Goal: Task Accomplishment & Management: Complete application form

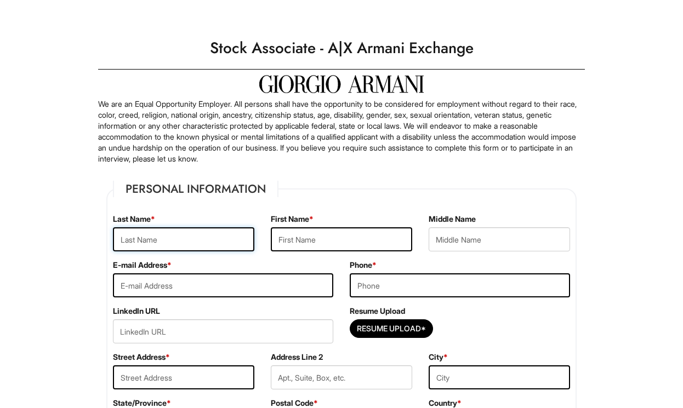
click at [207, 239] on input "text" at bounding box center [183, 239] width 141 height 24
click at [198, 247] on input "text" at bounding box center [183, 239] width 141 height 24
type input "[PERSON_NAME]"
click at [291, 242] on input "text" at bounding box center [341, 239] width 141 height 24
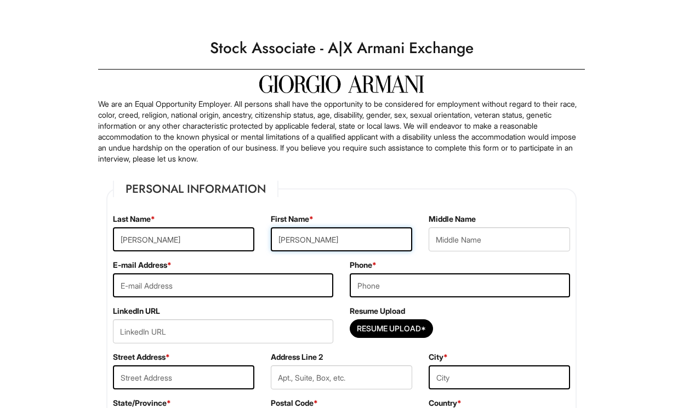
type input "[PERSON_NAME]"
click at [469, 223] on label "Middle Name" at bounding box center [452, 219] width 47 height 11
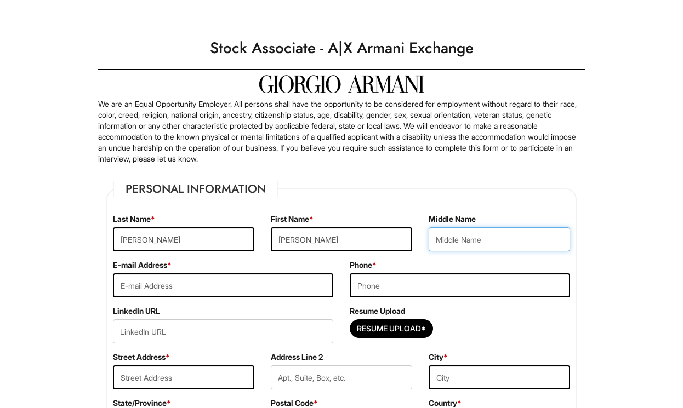
click at [465, 239] on input "text" at bounding box center [499, 239] width 141 height 24
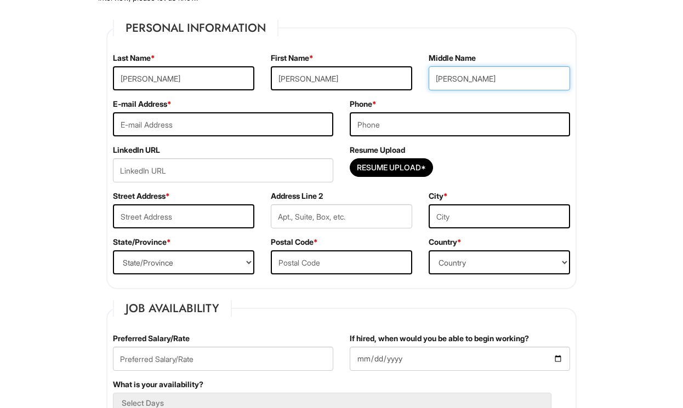
type input "[PERSON_NAME]"
click at [269, 111] on div "E-mail Address *" at bounding box center [223, 122] width 237 height 46
click at [251, 129] on input "email" at bounding box center [223, 124] width 220 height 24
type input "[PERSON_NAME][EMAIL_ADDRESS][DOMAIN_NAME]"
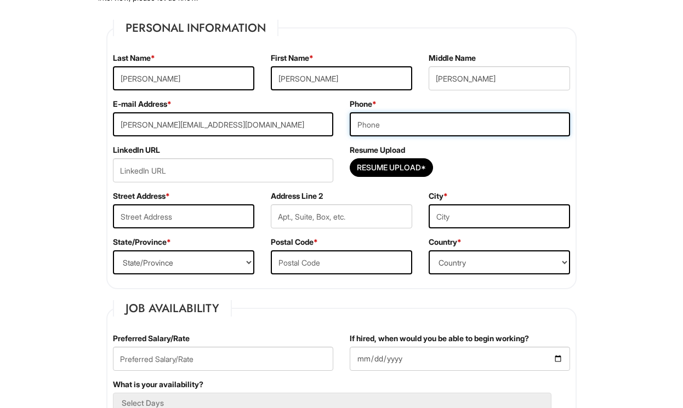
type input "7028635942"
type input "1591 Chartered Cir, Apt. 259"
type input "Apt. 259"
type input "[GEOGRAPHIC_DATA]"
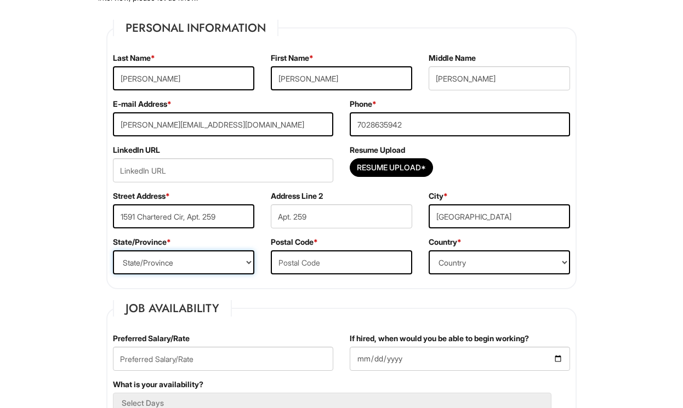
select select "NV"
type input "89101-1557"
select select "[GEOGRAPHIC_DATA]"
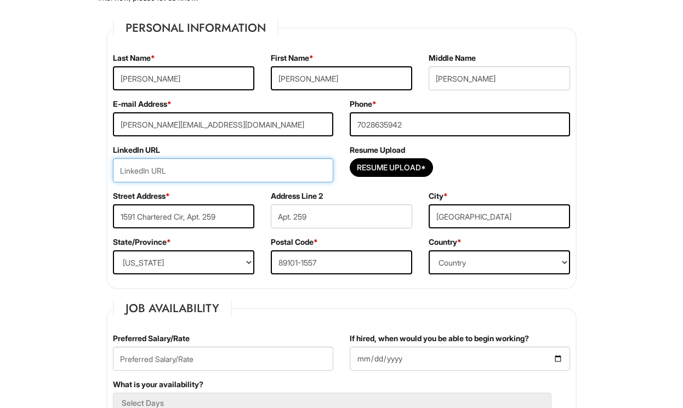
click at [285, 178] on input "url" at bounding box center [223, 170] width 220 height 24
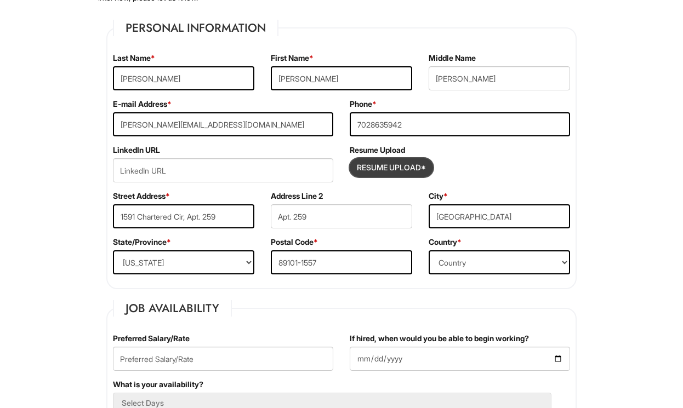
click at [424, 172] on input "Resume Upload*" at bounding box center [391, 168] width 82 height 18
type input "C:\fakepath\ Updated Resume AESV_2025.docx"
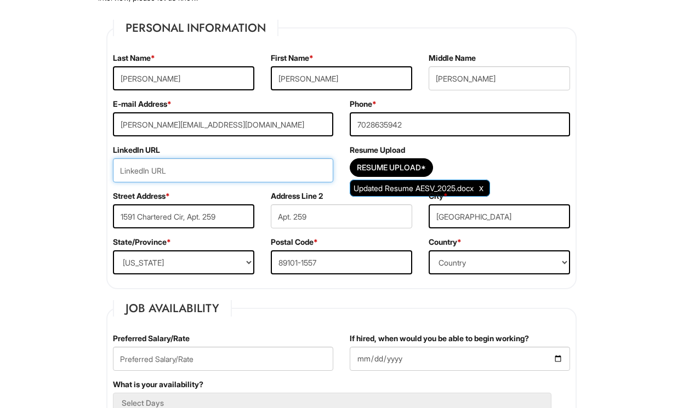
click at [276, 172] on input "url" at bounding box center [223, 170] width 220 height 24
paste input "[URL][DOMAIN_NAME][PERSON_NAME]"
type input "[URL][DOMAIN_NAME][PERSON_NAME]"
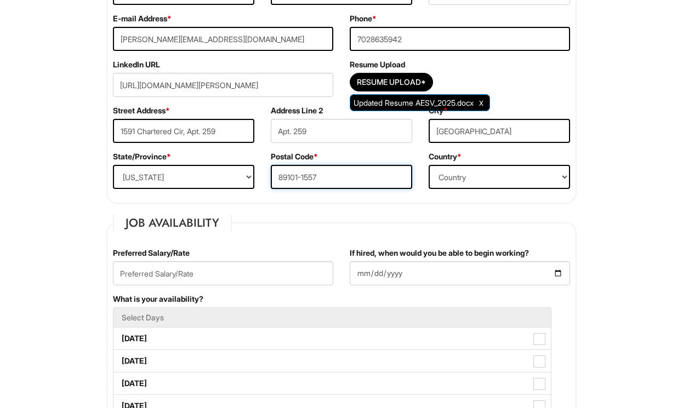
click at [360, 184] on input "89101-1557" at bounding box center [341, 177] width 141 height 24
type input "89101"
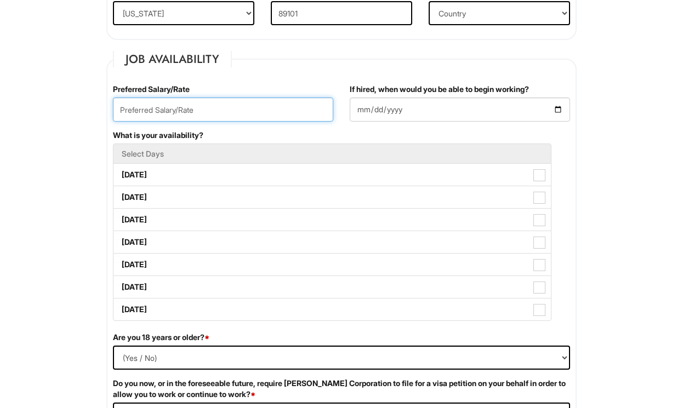
click at [279, 115] on input "text" at bounding box center [223, 110] width 220 height 24
type input "15.00"
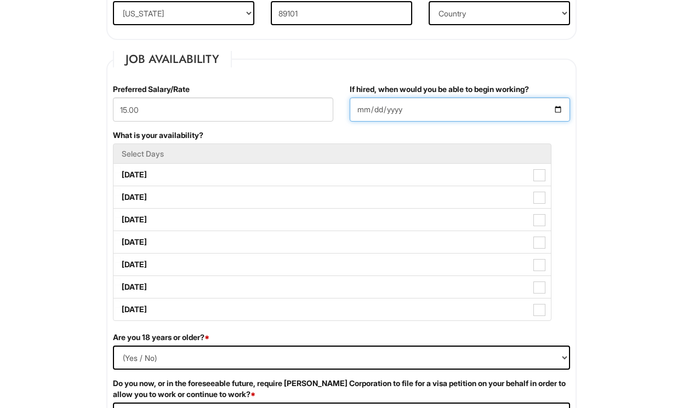
click at [481, 109] on input "If hired, when would you be able to begin working?" at bounding box center [460, 110] width 220 height 24
click at [556, 113] on input "If hired, when would you be able to begin working?" at bounding box center [460, 110] width 220 height 24
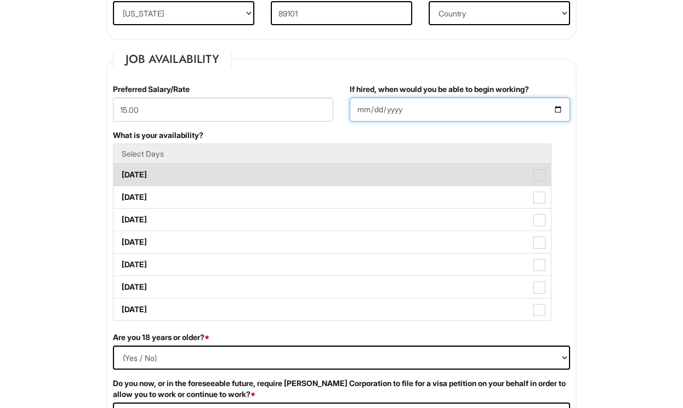
type input "[DATE]"
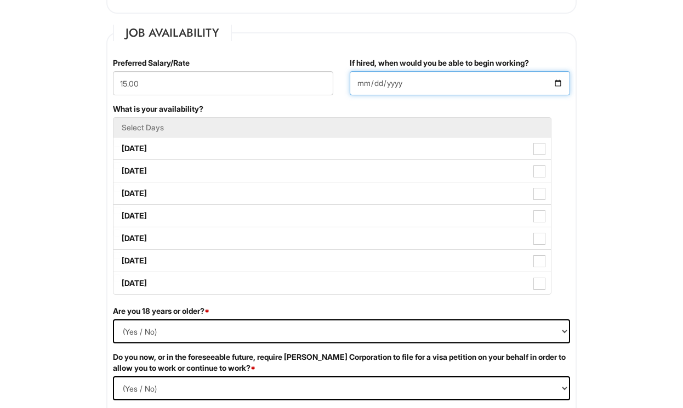
scroll to position [437, 0]
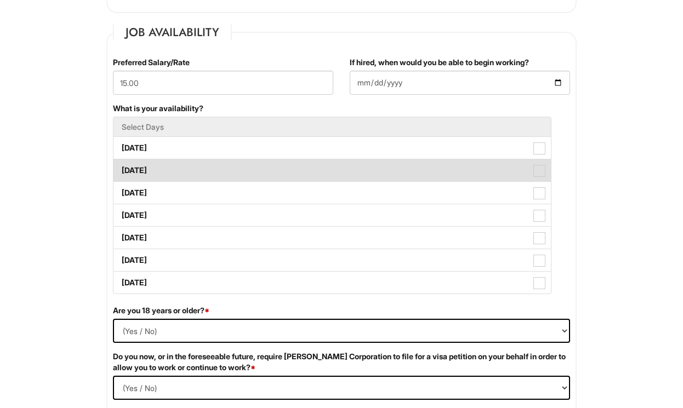
click at [541, 170] on span at bounding box center [539, 171] width 12 height 12
click at [121, 169] on Available_Tuesday "[DATE]" at bounding box center [116, 165] width 7 height 7
checkbox Available_Tuesday "true"
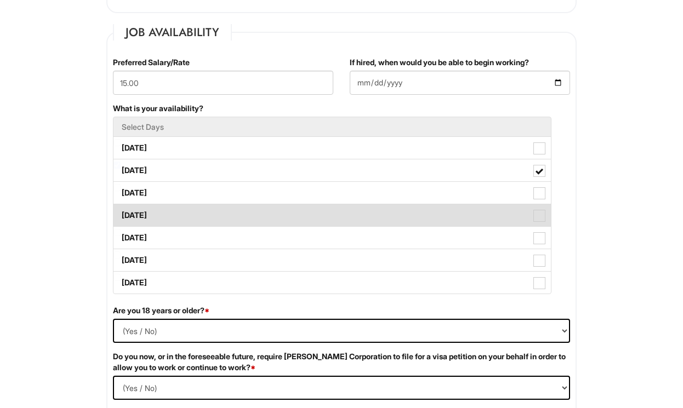
click at [540, 217] on span at bounding box center [539, 216] width 12 height 12
click at [121, 214] on Available_Thursday "[DATE]" at bounding box center [116, 210] width 7 height 7
checkbox Available_Thursday "true"
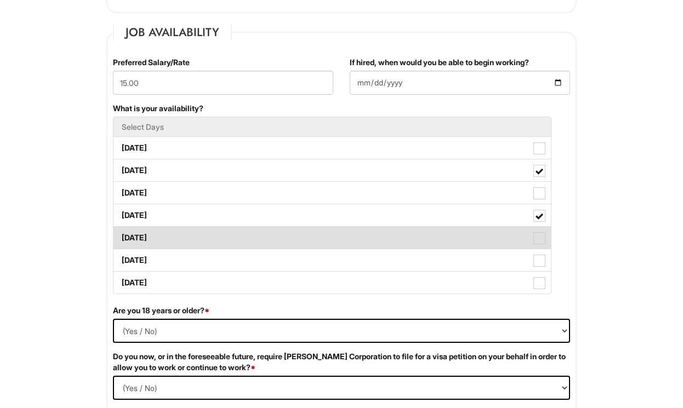
click at [539, 236] on span at bounding box center [539, 238] width 12 height 12
click at [121, 236] on Available_Friday "[DATE]" at bounding box center [116, 232] width 7 height 7
checkbox Available_Friday "true"
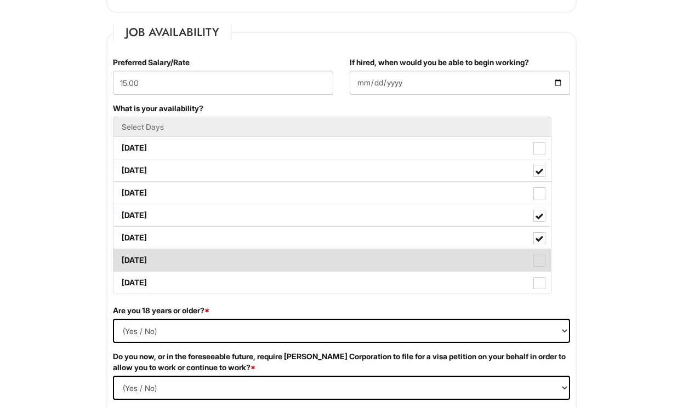
click at [539, 251] on label "[DATE]" at bounding box center [331, 260] width 437 height 22
click at [121, 252] on Available_Saturday "[DATE]" at bounding box center [116, 255] width 7 height 7
checkbox Available_Saturday "true"
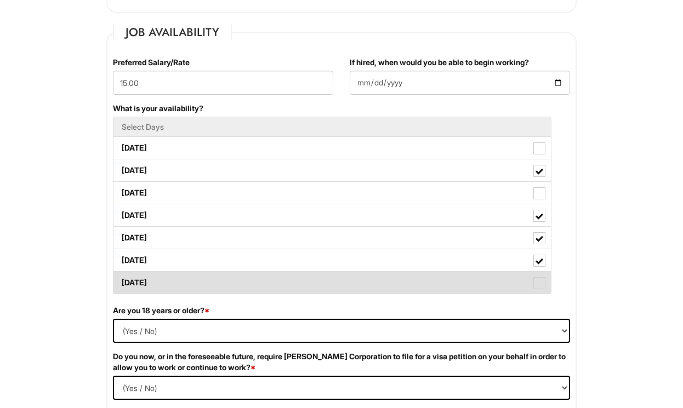
click at [538, 274] on label "[DATE]" at bounding box center [331, 283] width 437 height 22
click at [121, 274] on Available_Sunday "[DATE]" at bounding box center [116, 277] width 7 height 7
checkbox Available_Sunday "true"
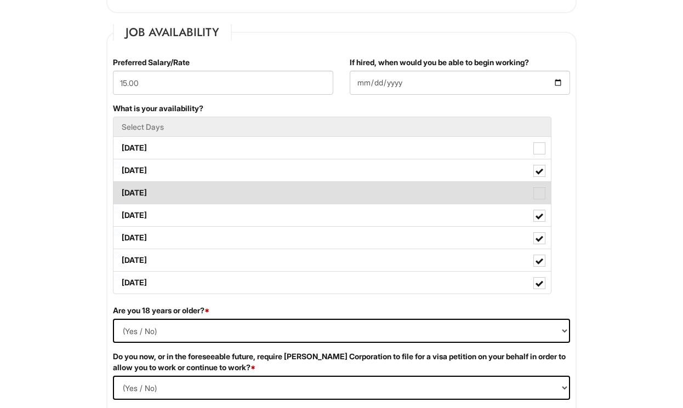
click at [543, 199] on span at bounding box center [539, 193] width 12 height 12
click at [121, 191] on Available_Wednesday "[DATE]" at bounding box center [116, 187] width 7 height 7
checkbox Available_Wednesday "true"
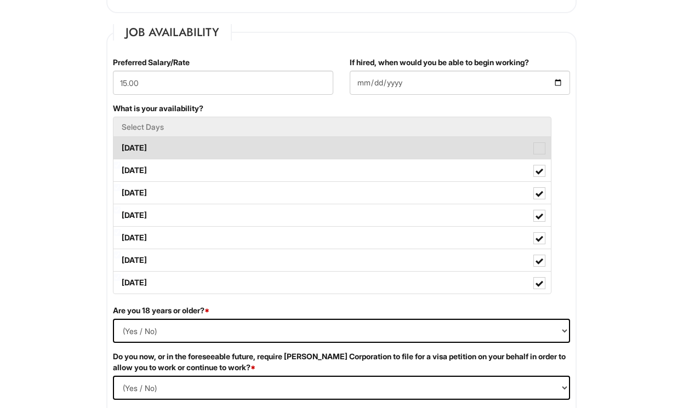
click at [538, 141] on label "[DATE]" at bounding box center [331, 148] width 437 height 22
click at [121, 141] on Available_Monday "[DATE]" at bounding box center [116, 142] width 7 height 7
checkbox Available_Monday "true"
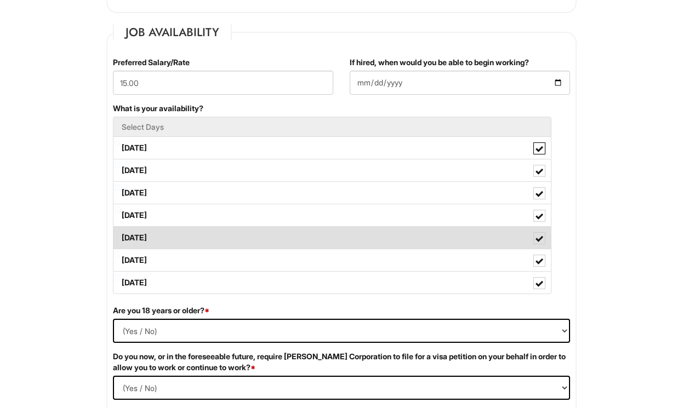
scroll to position [651, 0]
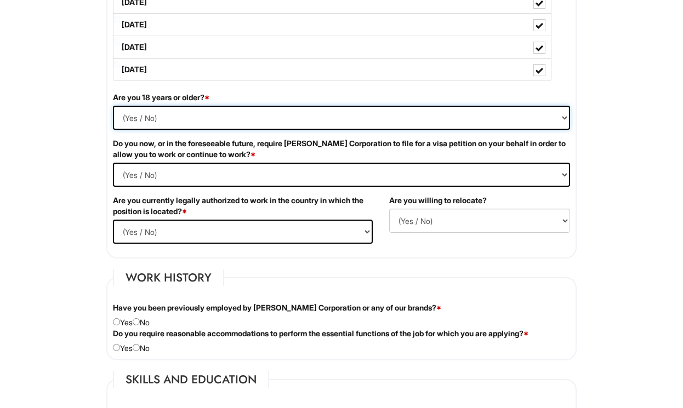
click at [411, 124] on select "(Yes / No) Yes No" at bounding box center [341, 118] width 457 height 24
select select "Yes"
click at [113, 106] on select "(Yes / No) Yes No" at bounding box center [341, 118] width 457 height 24
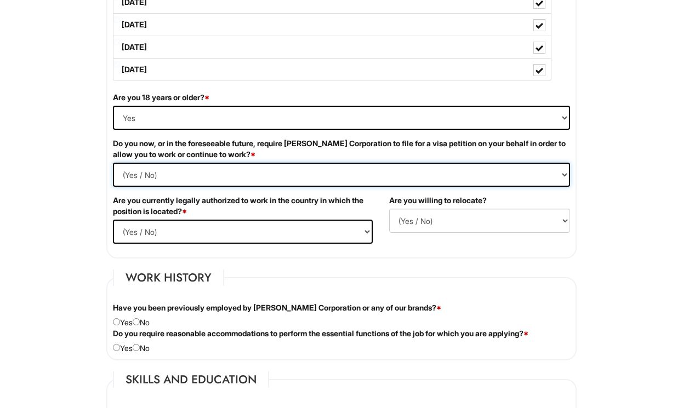
click at [302, 172] on Required "(Yes / No) Yes No" at bounding box center [341, 175] width 457 height 24
select Required "No"
click at [113, 163] on Required "(Yes / No) Yes No" at bounding box center [341, 175] width 457 height 24
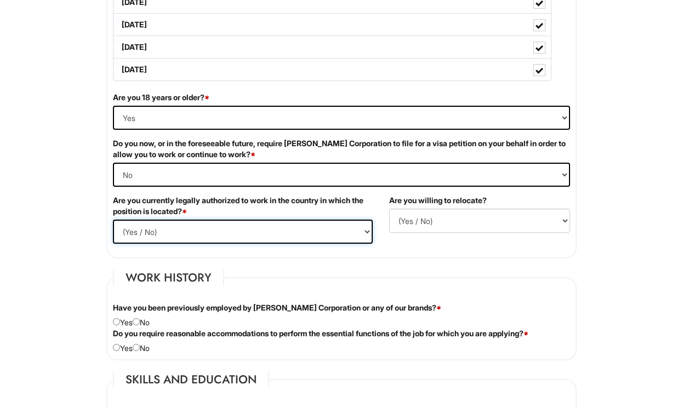
click at [272, 228] on select "(Yes / No) Yes No" at bounding box center [243, 232] width 260 height 24
select select "Yes"
click at [113, 220] on select "(Yes / No) Yes No" at bounding box center [243, 232] width 260 height 24
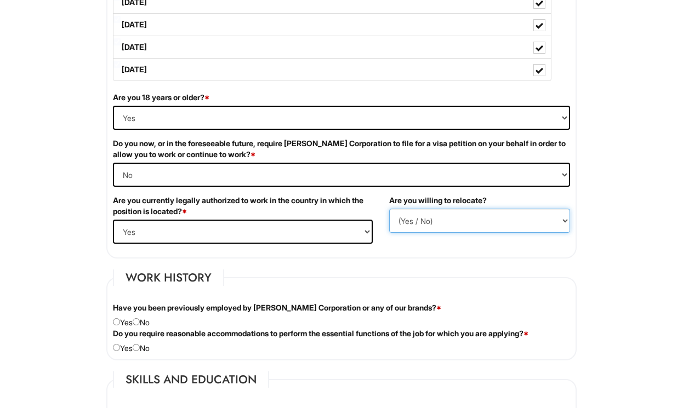
click at [450, 215] on select "(Yes / No) No Yes" at bounding box center [479, 221] width 181 height 24
select select "Y"
click at [389, 209] on select "(Yes / No) No Yes" at bounding box center [479, 221] width 181 height 24
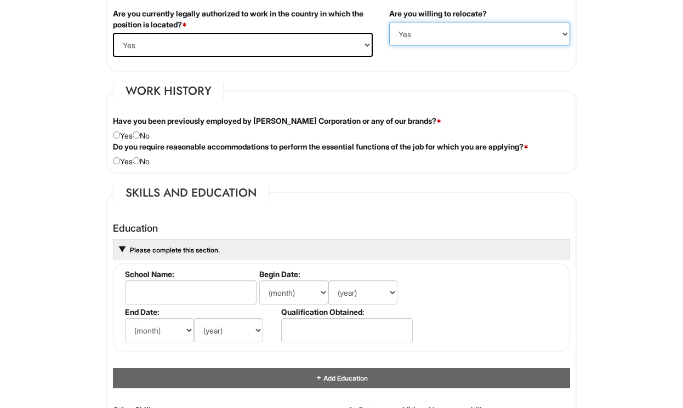
scroll to position [839, 0]
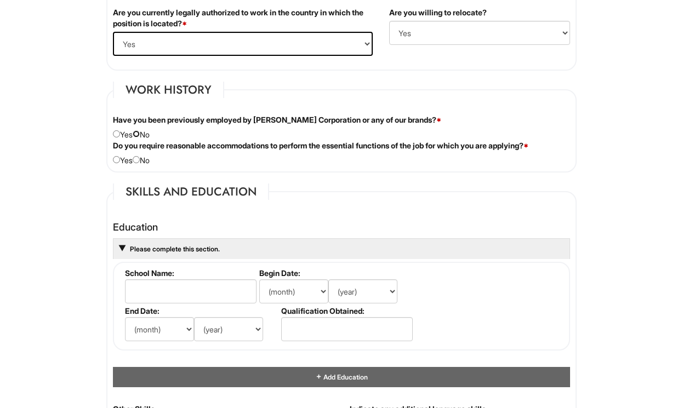
click at [138, 135] on input "radio" at bounding box center [136, 133] width 7 height 7
radio input "true"
click at [140, 136] on input "radio" at bounding box center [136, 133] width 7 height 7
click at [140, 160] on input "radio" at bounding box center [136, 159] width 7 height 7
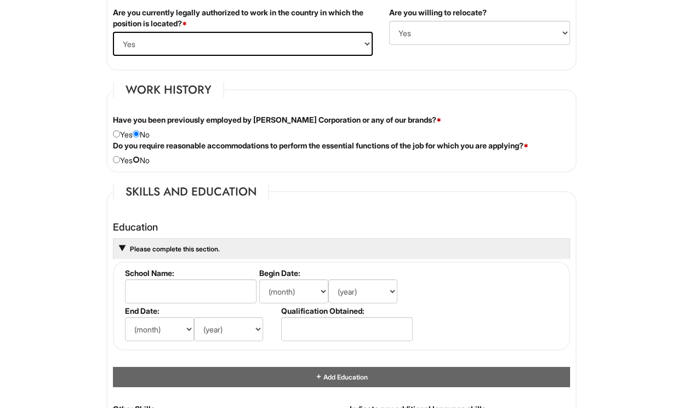
radio input "true"
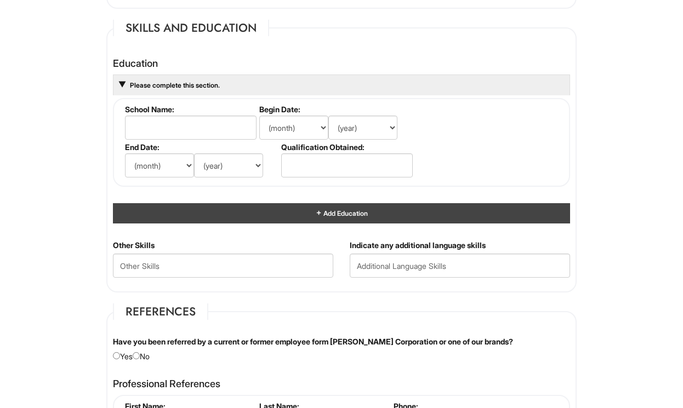
scroll to position [978, 0]
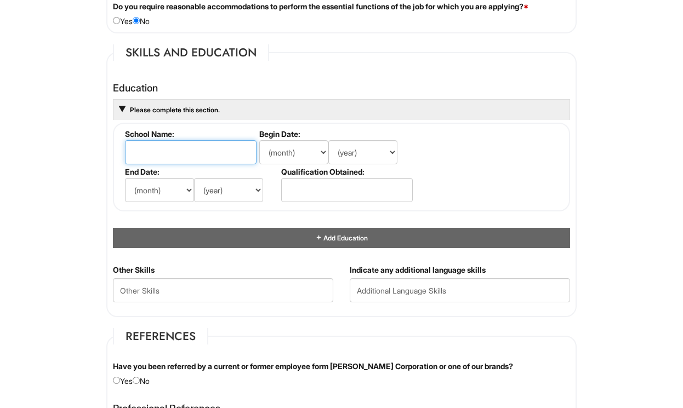
click at [230, 150] on input "text" at bounding box center [191, 152] width 132 height 24
type input "UNLC"
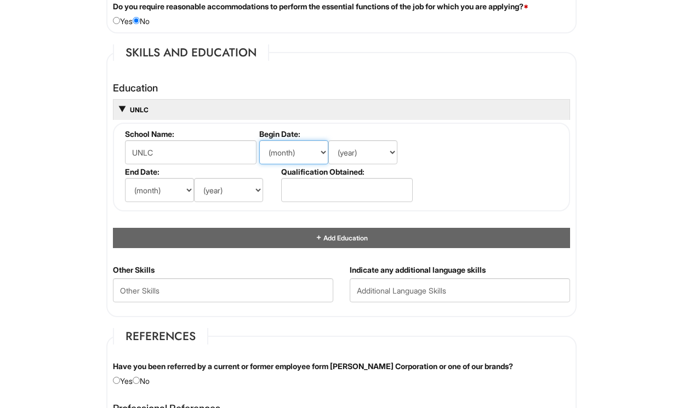
click at [312, 152] on select "(month) Jan Feb Mar Apr May Jun Jul Aug Sep Oct Nov Dec" at bounding box center [293, 152] width 69 height 24
select select "2"
click at [259, 140] on select "(month) Jan Feb Mar Apr May Jun Jul Aug Sep Oct Nov Dec" at bounding box center [293, 152] width 69 height 24
click at [379, 160] on select "(year) 2029 2028 2027 2026 2025 2024 2023 2022 2021 2020 2019 2018 2017 2016 20…" at bounding box center [362, 152] width 69 height 24
select select "2021"
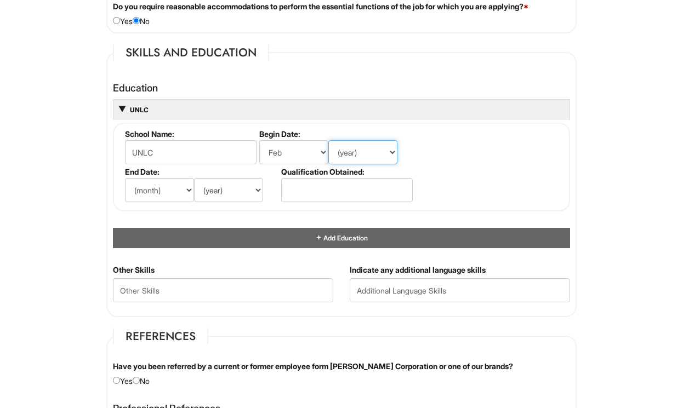
click at [328, 140] on select "(year) 2029 2028 2027 2026 2025 2024 2023 2022 2021 2020 2019 2018 2017 2016 20…" at bounding box center [362, 152] width 69 height 24
click at [178, 191] on select "(month) Jan Feb Mar Apr May Jun Jul Aug Sep Oct Nov Dec" at bounding box center [159, 190] width 69 height 24
click at [179, 187] on select "(month) Jan Feb Mar Apr May Jun Jul Aug Sep Oct Nov Dec" at bounding box center [159, 190] width 69 height 24
click at [318, 150] on select "(month) Jan Feb Mar Apr May Jun Jul Aug Sep Oct Nov Dec" at bounding box center [293, 152] width 69 height 24
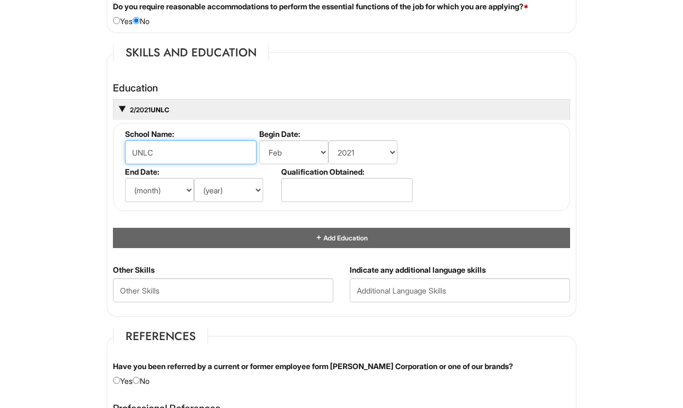
click at [219, 151] on input "UNLC" at bounding box center [191, 152] width 132 height 24
type input "UNLV"
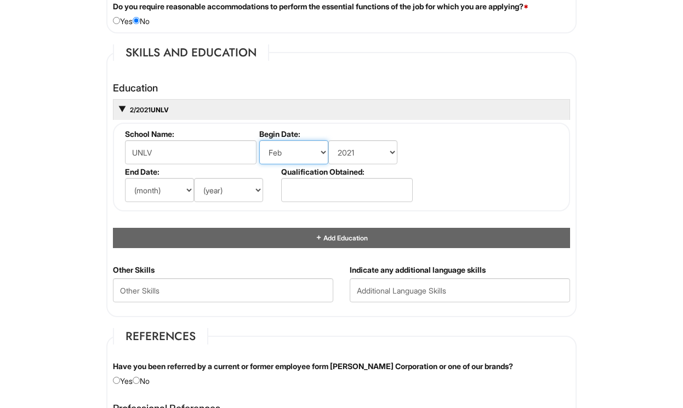
click at [309, 158] on select "(month) Jan Feb Mar Apr May Jun Jul Aug Sep Oct Nov Dec" at bounding box center [293, 152] width 69 height 24
select select "8"
click at [259, 140] on select "(month) Jan Feb Mar Apr May Jun Jul Aug Sep Oct Nov Dec" at bounding box center [293, 152] width 69 height 24
click at [183, 187] on select "(month) Jan Feb Mar Apr May Jun Jul Aug Sep Oct Nov Dec" at bounding box center [159, 190] width 69 height 24
select select "12"
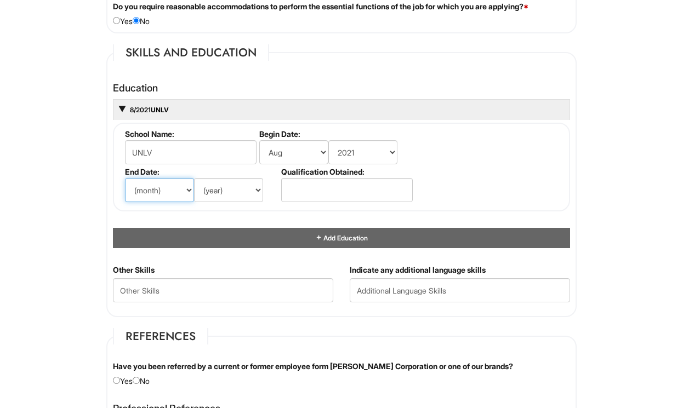
click at [125, 178] on select "(month) Jan Feb Mar Apr May Jun Jul Aug Sep Oct Nov Dec" at bounding box center [159, 190] width 69 height 24
click at [241, 189] on select "(year) 2029 2028 2027 2026 2025 2024 2023 2022 2021 2020 2019 2018 2017 2016 20…" at bounding box center [228, 190] width 69 height 24
select select "2025"
click at [194, 178] on select "(year) 2029 2028 2027 2026 2025 2024 2023 2022 2021 2020 2019 2018 2017 2016 20…" at bounding box center [228, 190] width 69 height 24
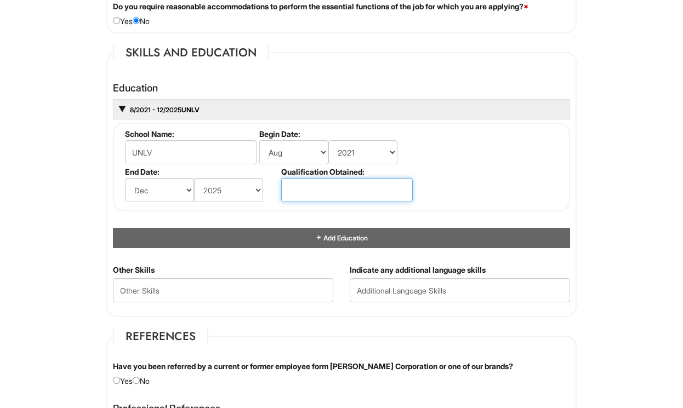
click at [342, 200] on input "text" at bounding box center [347, 190] width 132 height 24
type input "Finance"
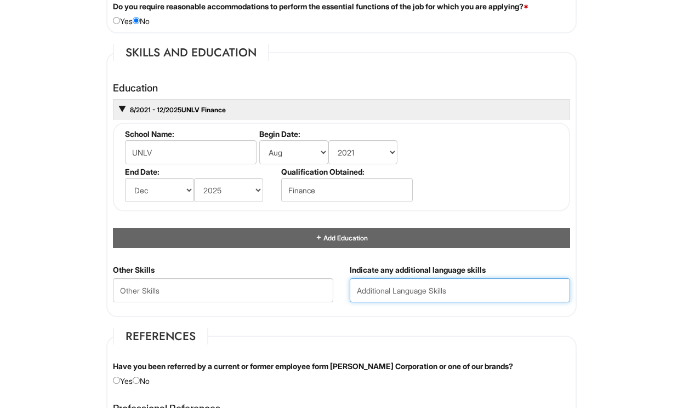
click at [385, 289] on input "text" at bounding box center [460, 290] width 220 height 24
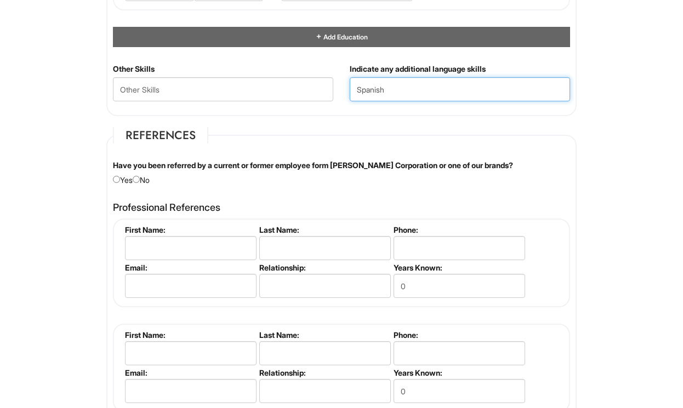
scroll to position [1204, 0]
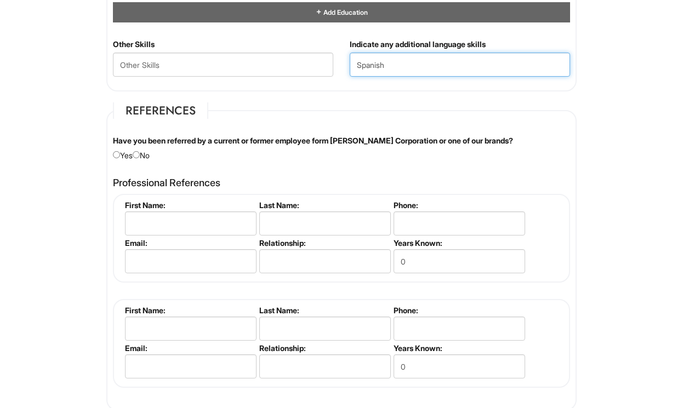
type input "Spanish"
click at [140, 155] on input "radio" at bounding box center [136, 154] width 7 height 7
radio input "true"
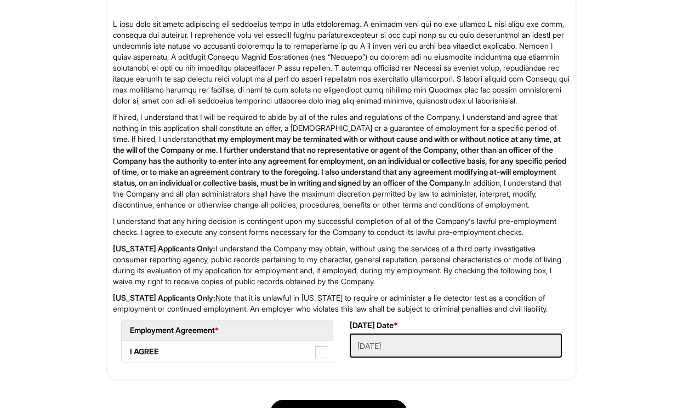
scroll to position [1777, 0]
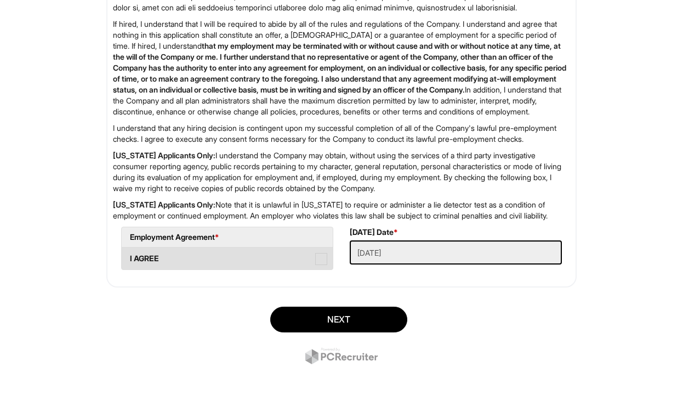
click at [319, 256] on span at bounding box center [321, 259] width 12 height 12
click at [129, 256] on AGREE "I AGREE" at bounding box center [125, 253] width 7 height 7
checkbox AGREE "true"
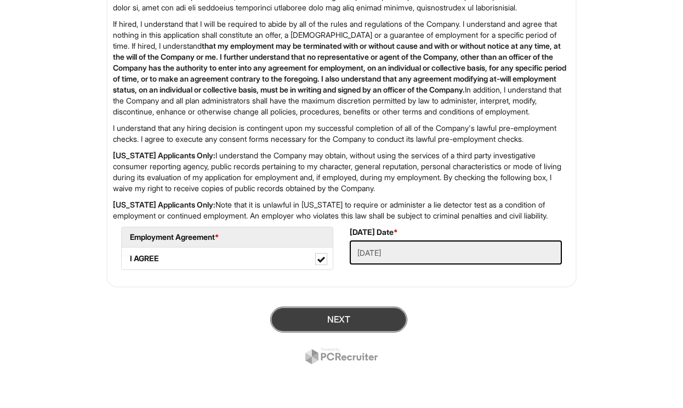
click at [326, 319] on button "Next" at bounding box center [338, 320] width 137 height 26
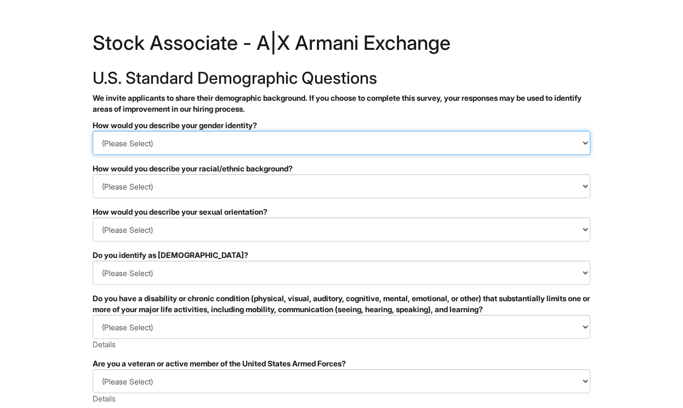
click at [441, 139] on select "(Please Select) Man Woman Non-binary I prefer to self-describe I don't wish to …" at bounding box center [342, 143] width 498 height 24
select select "Man"
click at [93, 131] on select "(Please Select) Man Woman Non-binary I prefer to self-describe I don't wish to …" at bounding box center [342, 143] width 498 height 24
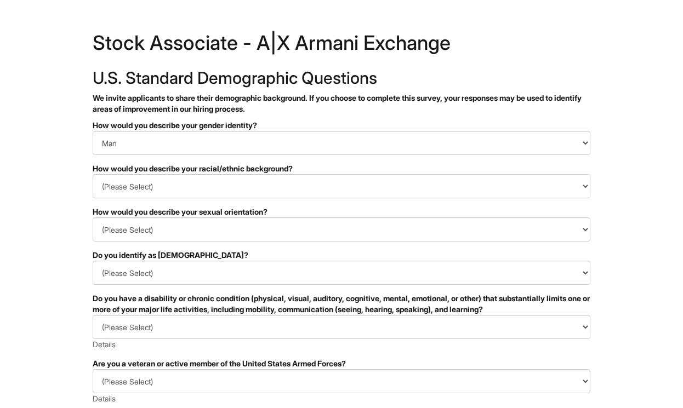
click at [372, 173] on div "How would you describe your racial/ethnic background?" at bounding box center [342, 168] width 498 height 11
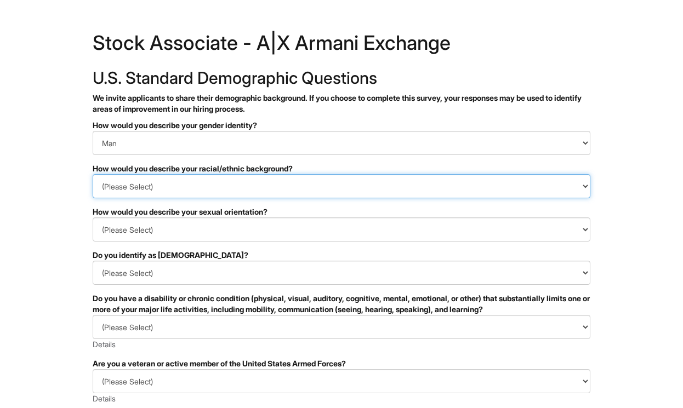
click at [362, 183] on select "(Please Select) Black or of African descent East Asian Hispanic, Latinx or of S…" at bounding box center [342, 186] width 498 height 24
select select "Hispanic, Latinx or of Spanish Origin"
click at [93, 174] on select "(Please Select) Black or of African descent East Asian Hispanic, Latinx or of S…" at bounding box center [342, 186] width 498 height 24
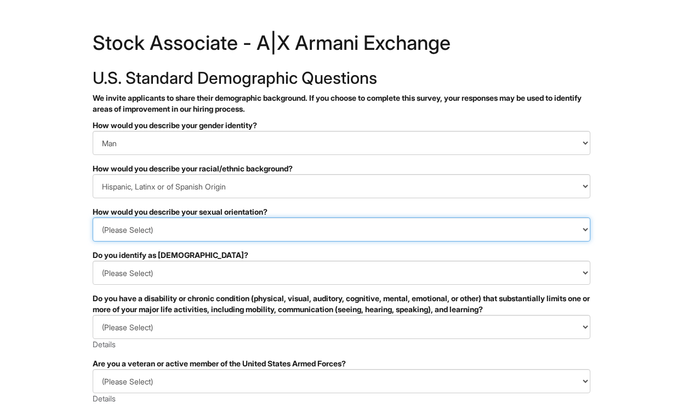
click at [309, 229] on select "(Please Select) Asexual Bisexual and/or pansexual Gay Heterosexual Lesbian Quee…" at bounding box center [342, 230] width 498 height 24
select select "Heterosexual"
click at [93, 218] on select "(Please Select) Asexual Bisexual and/or pansexual Gay Heterosexual Lesbian Quee…" at bounding box center [342, 230] width 498 height 24
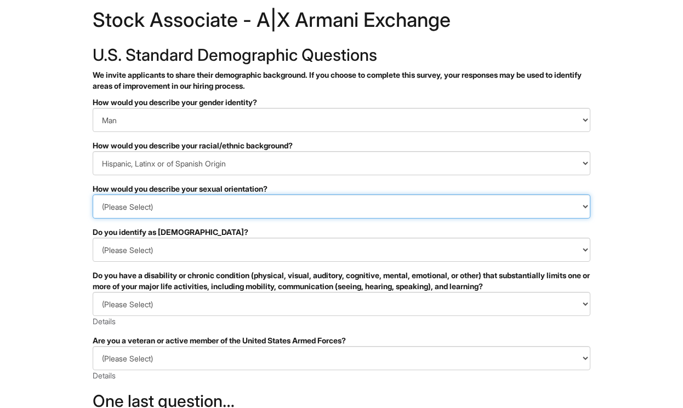
scroll to position [42, 0]
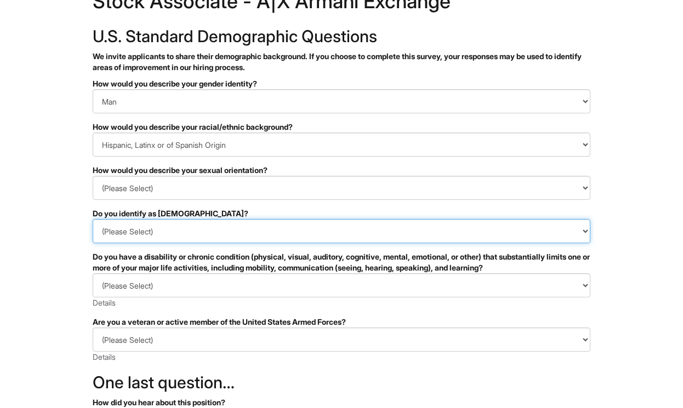
click at [308, 238] on select "(Please Select) Yes No I prefer to self-describe I don't wish to answer" at bounding box center [342, 231] width 498 height 24
select select "No"
click at [93, 219] on select "(Please Select) Yes No I prefer to self-describe I don't wish to answer" at bounding box center [342, 231] width 498 height 24
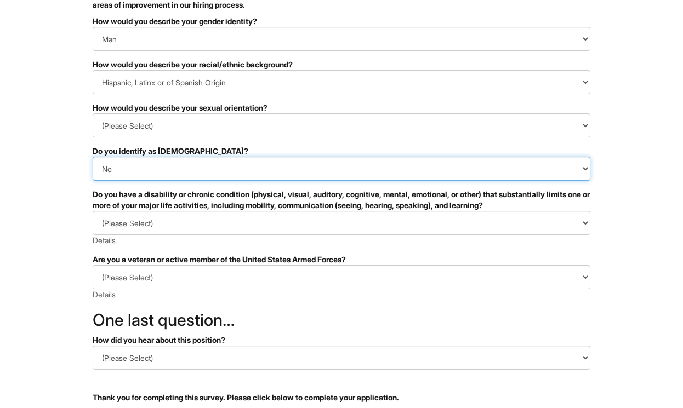
scroll to position [130, 0]
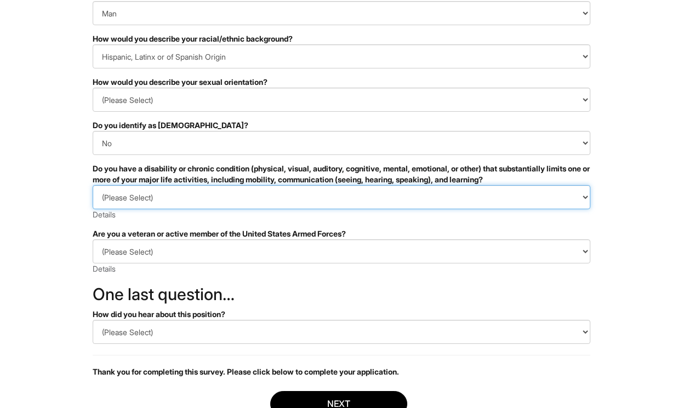
click at [335, 202] on select "(Please Select) YES, I HAVE A DISABILITY (or previously had a disability) NO, I…" at bounding box center [342, 197] width 498 height 24
select select "NO, I DON'T HAVE A DISABILITY"
click at [93, 185] on select "(Please Select) YES, I HAVE A DISABILITY (or previously had a disability) NO, I…" at bounding box center [342, 197] width 498 height 24
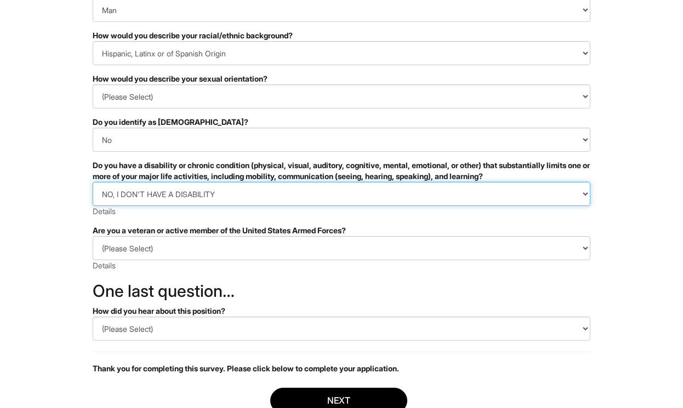
scroll to position [147, 0]
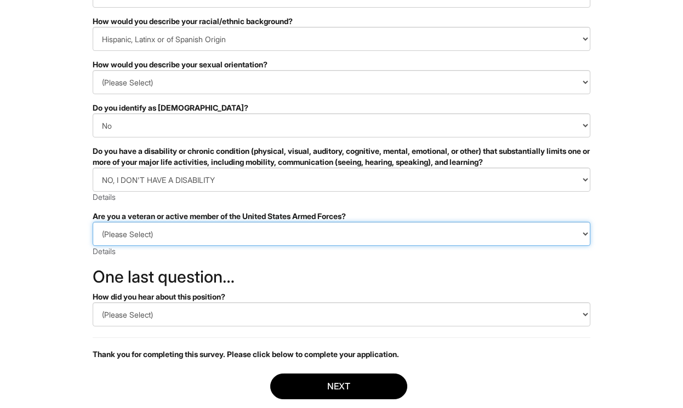
click at [317, 230] on select "(Please Select) I IDENTIFY AS ONE OR MORE OF THE CLASSIFICATIONS OF PROTECTED V…" at bounding box center [342, 234] width 498 height 24
select select "I AM NOT A PROTECTED VETERAN"
click at [93, 222] on select "(Please Select) I IDENTIFY AS ONE OR MORE OF THE CLASSIFICATIONS OF PROTECTED V…" at bounding box center [342, 234] width 498 height 24
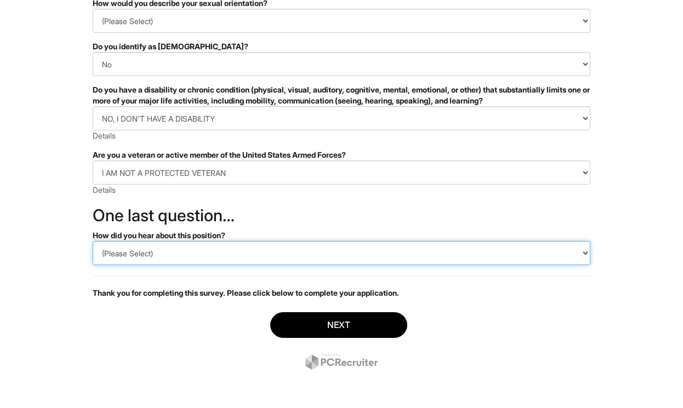
click at [304, 246] on select "(Please Select) CareerBuilder Indeed LinkedIn Monster Referral Other" at bounding box center [342, 253] width 498 height 24
select select "Indeed"
click at [93, 241] on select "(Please Select) CareerBuilder Indeed LinkedIn Monster Referral Other" at bounding box center [342, 253] width 498 height 24
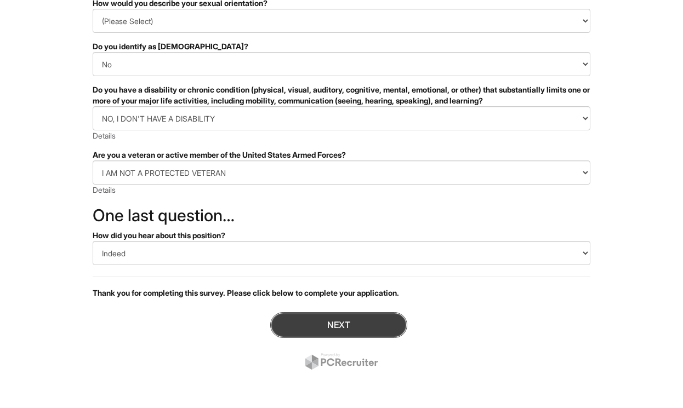
click at [293, 316] on button "Next" at bounding box center [338, 325] width 137 height 26
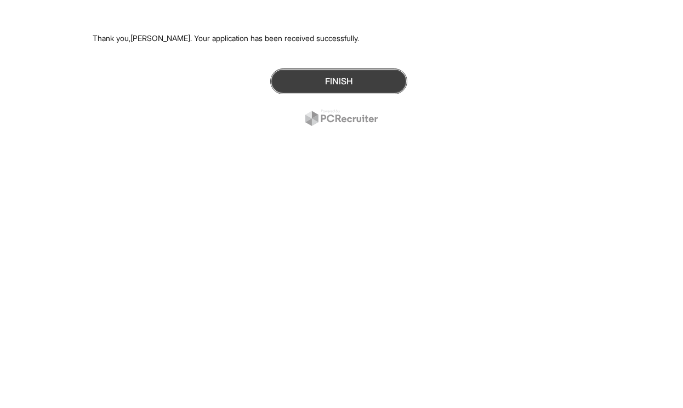
click at [371, 88] on button "Finish" at bounding box center [338, 82] width 137 height 26
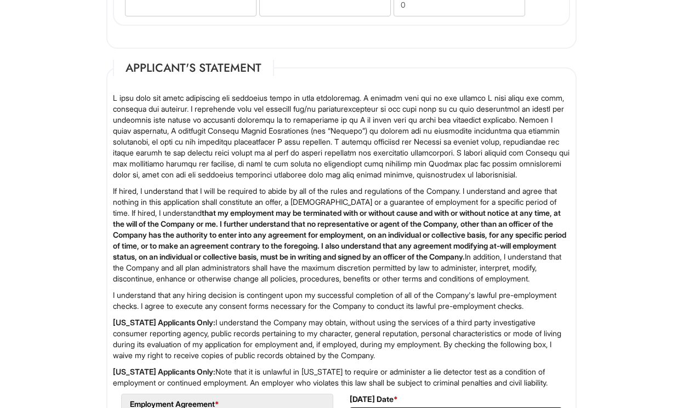
scroll to position [1671, 0]
